Goal: Register for event/course

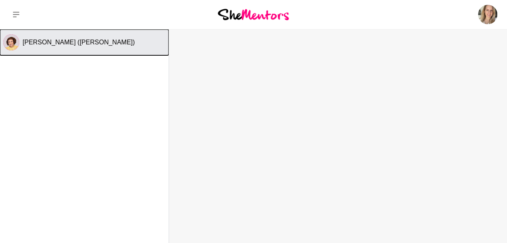
click at [106, 36] on button "[PERSON_NAME] ([PERSON_NAME])" at bounding box center [84, 42] width 169 height 26
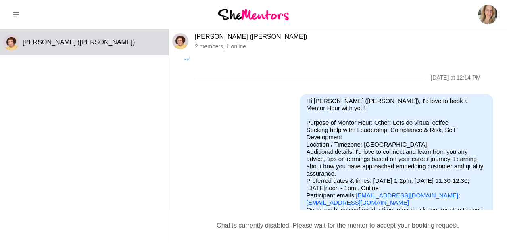
scroll to position [9, 0]
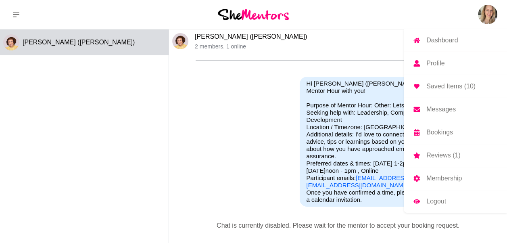
click at [492, 17] on img at bounding box center [487, 14] width 19 height 19
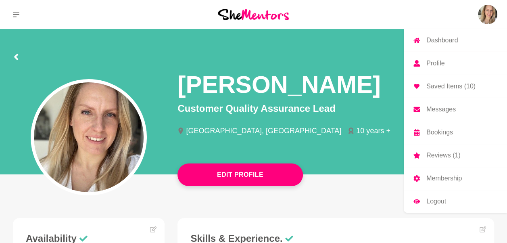
click at [439, 134] on p "Bookings" at bounding box center [439, 132] width 27 height 6
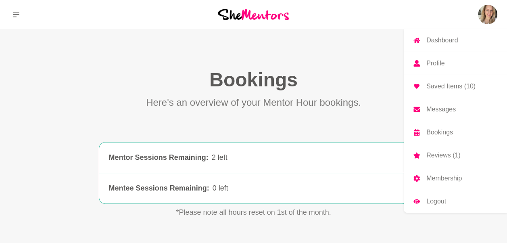
click at [438, 154] on p "Reviews (1)" at bounding box center [443, 155] width 34 height 6
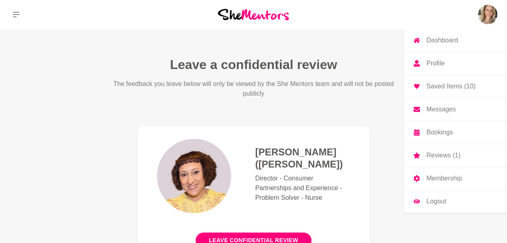
click at [434, 44] on link "Dashboard" at bounding box center [455, 40] width 103 height 23
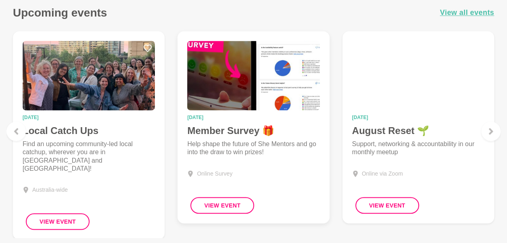
scroll to position [602, 0]
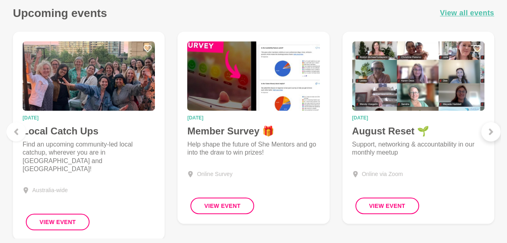
click at [489, 132] on icon at bounding box center [491, 131] width 6 height 6
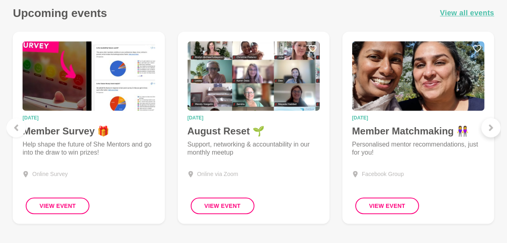
click at [489, 132] on div at bounding box center [490, 127] width 19 height 19
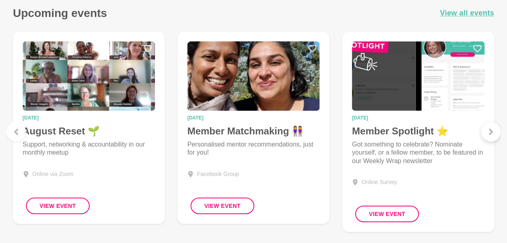
click at [492, 139] on div at bounding box center [490, 131] width 19 height 19
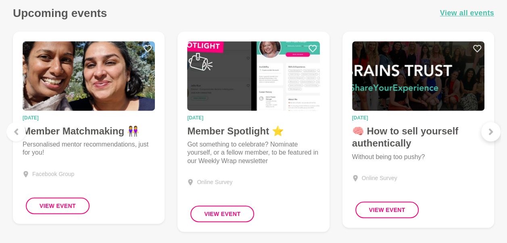
click at [492, 139] on div at bounding box center [490, 131] width 19 height 19
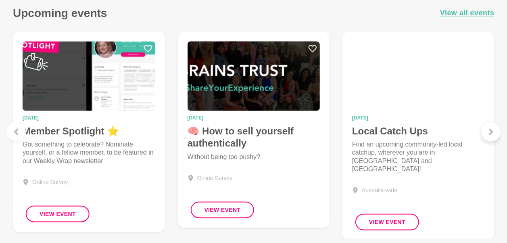
click at [492, 139] on div at bounding box center [490, 131] width 19 height 19
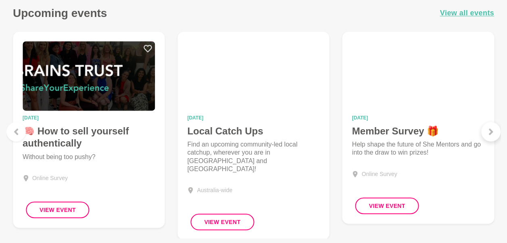
click at [492, 139] on div at bounding box center [490, 131] width 19 height 19
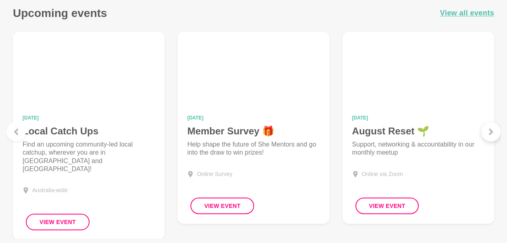
click at [492, 139] on div at bounding box center [490, 131] width 19 height 19
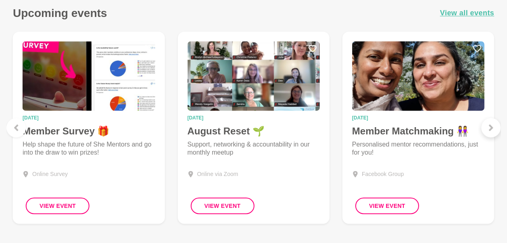
click at [492, 139] on figure "[DATE] Member Matchmaking 👭 Personalised mentor recommendations, just for you! …" at bounding box center [419, 127] width 152 height 192
